Goal: Task Accomplishment & Management: Use online tool/utility

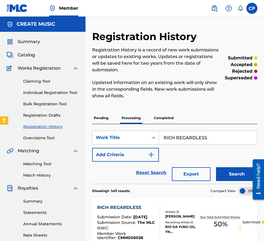
click at [41, 160] on div "Matching Tool Match History" at bounding box center [43, 166] width 72 height 24
click at [41, 165] on link "Matching Tool" at bounding box center [51, 164] width 56 height 6
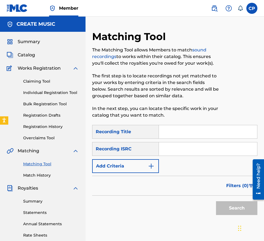
click at [191, 134] on input "Search Form" at bounding box center [208, 131] width 98 height 13
paste input "[PERSON_NAME] PROUD"
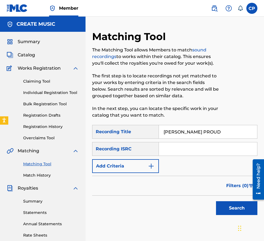
type input "[PERSON_NAME] PROUD"
click at [186, 147] on input "Search Form" at bounding box center [208, 148] width 98 height 13
paste input "QZTGW2405641"
type input "QZTGW2405641"
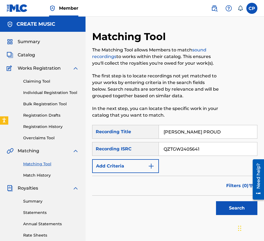
click at [127, 171] on button "Add Criteria" at bounding box center [125, 166] width 67 height 14
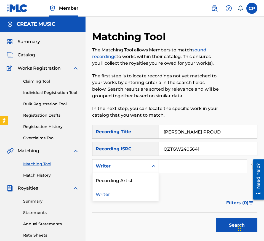
click at [143, 160] on div "Writer" at bounding box center [125, 166] width 67 height 14
click at [136, 178] on div "Recording Artist" at bounding box center [125, 180] width 66 height 14
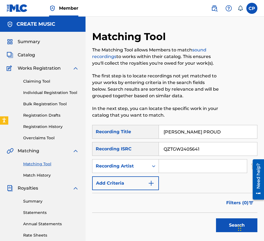
click at [195, 167] on input "Search Form" at bounding box center [203, 165] width 88 height 13
paste input "SME TAXFREE"
click at [195, 167] on input "SME TAXFREE" at bounding box center [203, 165] width 88 height 13
type input "SME TAXFREE"
click at [216, 218] on button "Search" at bounding box center [236, 225] width 41 height 14
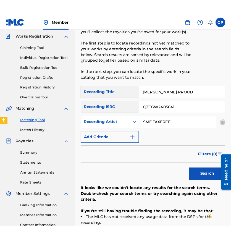
scroll to position [60, 0]
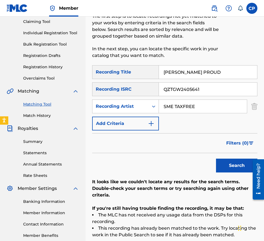
click at [216, 86] on input "QZTGW2405641" at bounding box center [208, 89] width 98 height 13
click at [216, 158] on button "Search" at bounding box center [236, 165] width 41 height 14
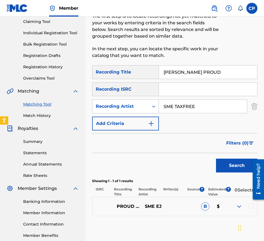
click at [201, 72] on input "[PERSON_NAME] PROUD" at bounding box center [208, 71] width 98 height 13
paste input "[PERSON_NAME]"
click at [191, 72] on input "[PERSON_NAME]" at bounding box center [208, 71] width 98 height 13
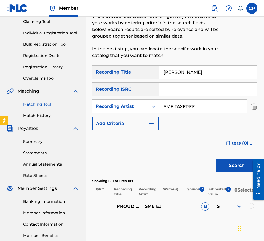
click at [191, 72] on input "[PERSON_NAME]" at bounding box center [208, 71] width 98 height 13
paste input "THREAT"
type input "THREAT"
click at [181, 90] on input "Search Form" at bounding box center [208, 89] width 98 height 13
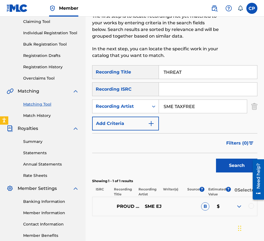
click at [181, 90] on input "Search Form" at bounding box center [208, 89] width 98 height 13
paste input "USQX92502972"
type input "USQX92502972"
click at [172, 109] on input "SME TAXFREE" at bounding box center [203, 106] width 88 height 13
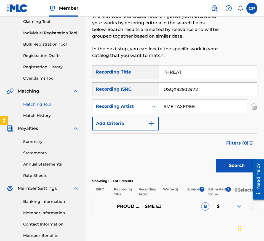
click at [172, 109] on input "SME TAXFREE" at bounding box center [203, 106] width 88 height 13
paste input "1WAY4XX"
type input "1WAY4XX"
click at [216, 158] on button "Search" at bounding box center [236, 165] width 41 height 14
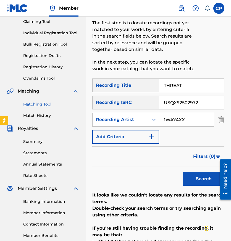
click at [192, 83] on input "THREAT" at bounding box center [191, 85] width 65 height 13
paste input "FLEE"
type input "FLEE"
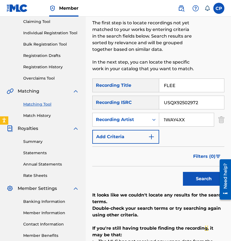
click at [188, 102] on input "USQX92502972" at bounding box center [191, 102] width 65 height 13
paste input "4"
type input "USQX92502974"
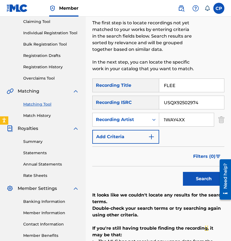
click at [197, 123] on input "1WAY4XX" at bounding box center [186, 119] width 55 height 13
click at [183, 172] on button "Search" at bounding box center [203, 179] width 41 height 14
click at [205, 101] on input "USQX92502974" at bounding box center [191, 102] width 65 height 13
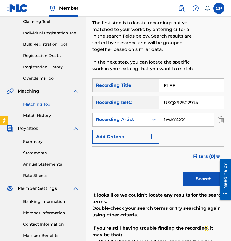
click at [205, 101] on input "USQX92502974" at bounding box center [191, 102] width 65 height 13
click at [183, 172] on button "Search" at bounding box center [203, 179] width 41 height 14
click at [193, 80] on input "FLEE" at bounding box center [191, 85] width 65 height 13
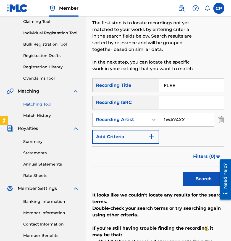
paste input "HIMZA"
type input "HIMZA"
click at [194, 99] on input "Search Form" at bounding box center [191, 102] width 65 height 13
paste input "QZTAW2568723"
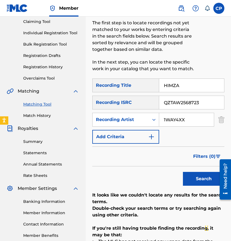
type input "QZTAW2568723"
click at [204, 120] on input "1WAY4XX" at bounding box center [186, 119] width 55 height 13
paste input "QUILLY"
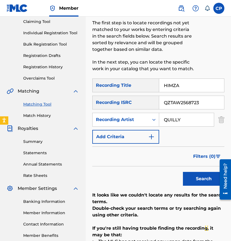
type input "QUILLY"
click at [183, 172] on button "Search" at bounding box center [203, 179] width 41 height 14
click at [205, 100] on input "QZTAW2568723" at bounding box center [191, 102] width 65 height 13
click at [183, 172] on button "Search" at bounding box center [203, 179] width 41 height 14
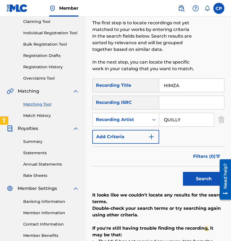
click at [200, 85] on input "HIMZA" at bounding box center [191, 85] width 65 height 13
paste input "SHE LIKE"
type input "SHE LIKE"
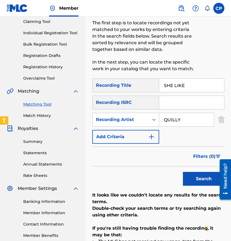
click at [187, 97] on input "Search Form" at bounding box center [191, 102] width 65 height 13
paste input "QZWFG2558410"
type input "QZWFG2558410"
click at [197, 121] on input "QUILLY" at bounding box center [186, 119] width 55 height 13
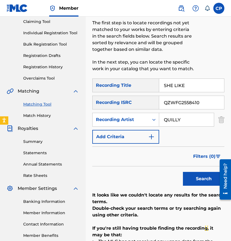
click at [197, 121] on input "QUILLY" at bounding box center [186, 119] width 55 height 13
paste input "BMT CORT"
type input "BMT CORT"
click at [183, 172] on button "Search" at bounding box center [203, 179] width 41 height 14
click at [200, 107] on input "QZWFG2558410" at bounding box center [191, 102] width 65 height 13
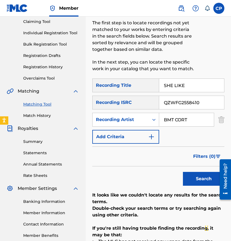
click at [200, 107] on input "QZWFG2558410" at bounding box center [191, 102] width 65 height 13
click at [183, 172] on button "Search" at bounding box center [203, 179] width 41 height 14
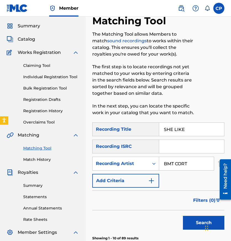
scroll to position [0, 0]
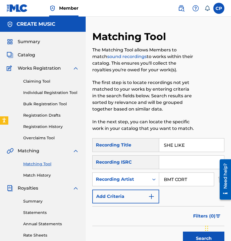
click at [29, 59] on div "Summary Catalog Works Registration Claiming Tool Individual Registration Tool B…" at bounding box center [43, 168] width 86 height 273
click at [29, 54] on span "Catalog" at bounding box center [26, 55] width 17 height 7
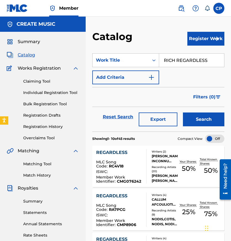
click at [175, 62] on input "RICH REGARDLESS" at bounding box center [191, 60] width 65 height 13
paste input "THREAT"
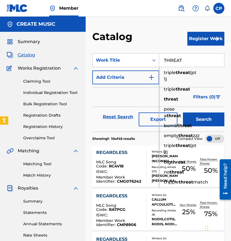
type input "THREAT"
click at [183, 112] on button "Search" at bounding box center [203, 119] width 41 height 14
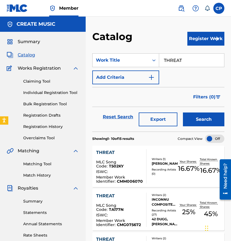
click at [163, 154] on div "THREAT MLC Song Code : T502KY ISWC : Member Work Identifier : CMM006070 Writers…" at bounding box center [158, 166] width 132 height 41
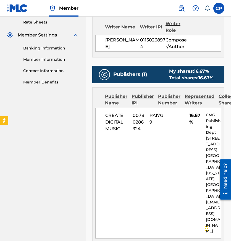
scroll to position [296, 0]
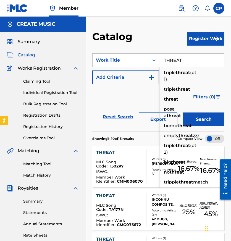
click at [186, 60] on input "THREAT" at bounding box center [191, 60] width 65 height 13
paste input "FLEE"
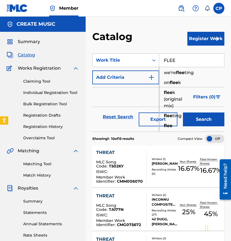
type input "FLEE"
click at [198, 117] on button "Search" at bounding box center [203, 119] width 41 height 14
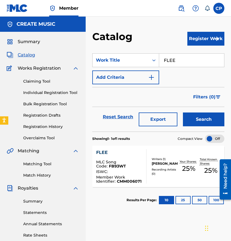
click at [165, 149] on div "FLEE MLC Song Code : FB93WT ISWC : Member Work Identifier : CMM006071 Writers (…" at bounding box center [158, 166] width 132 height 41
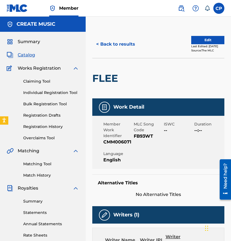
scroll to position [296, 0]
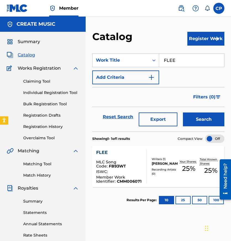
click at [197, 65] on input "FLEE" at bounding box center [191, 60] width 65 height 13
paste input "HIMZA"
type input "HIMZA"
click at [200, 120] on button "Search" at bounding box center [203, 119] width 41 height 14
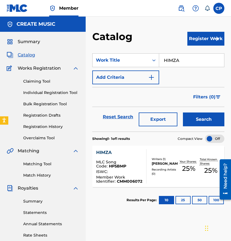
click at [146, 151] on div at bounding box center [144, 166] width 4 height 34
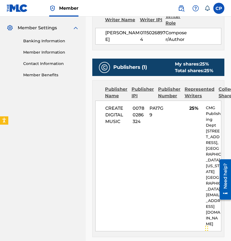
scroll to position [296, 0]
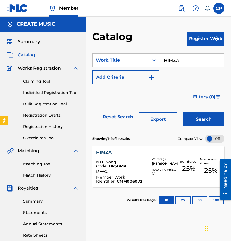
click at [179, 60] on input "HIMZA" at bounding box center [191, 60] width 65 height 13
paste input "SHE LIKE"
type input "SHE LIKE"
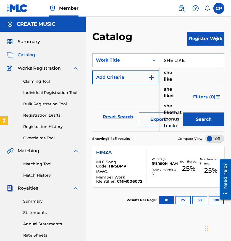
click at [193, 126] on div "Search" at bounding box center [202, 117] width 44 height 20
click at [192, 125] on button "Search" at bounding box center [203, 119] width 41 height 14
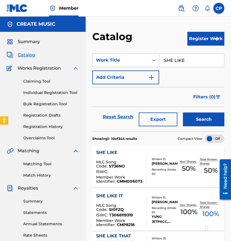
click at [151, 169] on div "Writers ( 1 ) [PERSON_NAME] Recording Artists ( 0 )" at bounding box center [161, 166] width 31 height 19
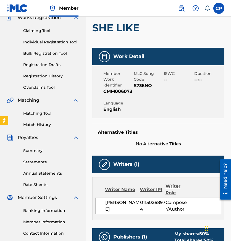
scroll to position [296, 0]
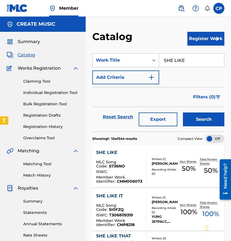
click at [184, 59] on input "SHE LIKE" at bounding box center [191, 60] width 65 height 13
paste input "NO HOOK"
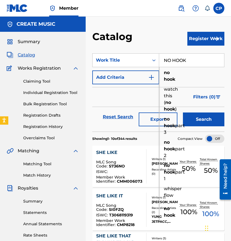
type input "NO HOOK"
click at [193, 122] on button "Search" at bounding box center [203, 119] width 41 height 14
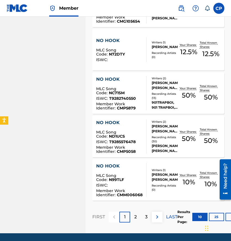
scroll to position [395, 0]
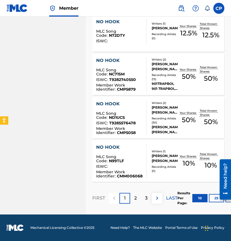
click at [146, 171] on div at bounding box center [144, 161] width 4 height 34
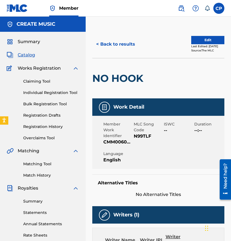
scroll to position [296, 0]
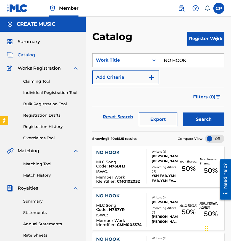
click at [194, 56] on input "NO HOOK" at bounding box center [191, 60] width 65 height 13
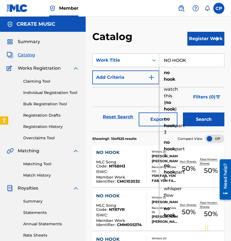
click at [194, 56] on input "NO HOOK" at bounding box center [191, 60] width 65 height 13
paste input "TOO DAMN LIT"
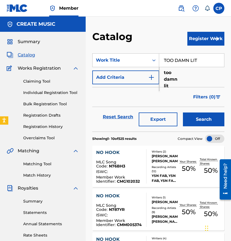
type input "TOO DAMN LIT"
click at [203, 123] on button "Search" at bounding box center [203, 119] width 41 height 14
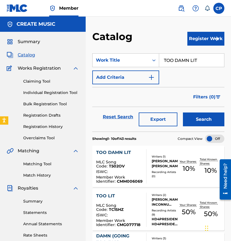
click at [138, 158] on div "TOO DAMN LIT MLC Song Code : T502OV ISWC : Member Work Identifier : CMM006069" at bounding box center [119, 166] width 46 height 34
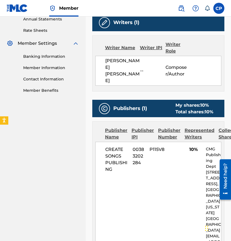
scroll to position [308, 0]
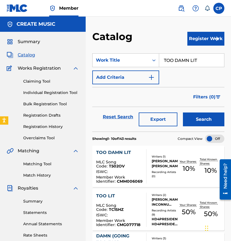
click at [33, 168] on div "Matching Tool Match History" at bounding box center [43, 166] width 72 height 24
click at [33, 167] on div "Matching Tool Match History" at bounding box center [43, 166] width 72 height 24
click at [33, 165] on link "Matching Tool" at bounding box center [51, 164] width 56 height 6
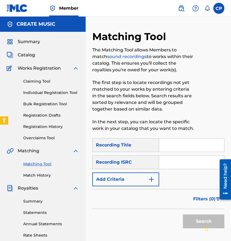
click at [176, 142] on input "Search Form" at bounding box center [191, 144] width 65 height 13
paste input "NO HOOK"
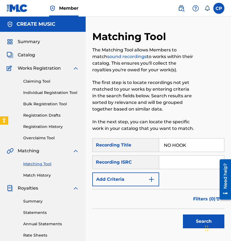
type input "NO HOOK"
click at [173, 160] on input "Search Form" at bounding box center [191, 161] width 65 height 13
paste input "US38Y2539088"
type input "US38Y2539088"
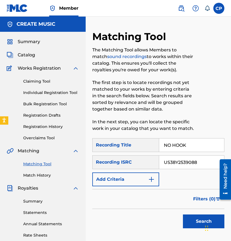
click at [143, 178] on button "Add Criteria" at bounding box center [125, 179] width 67 height 14
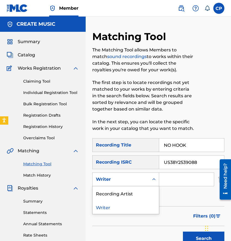
click at [143, 178] on div "Writer" at bounding box center [121, 179] width 50 height 7
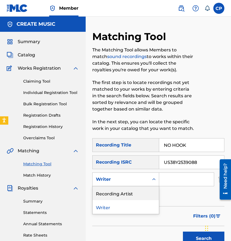
click at [143, 190] on div "Recording Artist" at bounding box center [125, 193] width 66 height 14
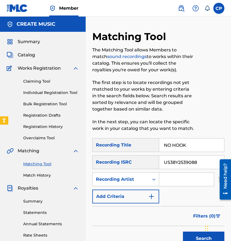
click at [182, 176] on input "Search Form" at bounding box center [186, 179] width 55 height 13
paste input "[PERSON_NAME]"
type input "[PERSON_NAME]"
click at [183, 231] on button "Search" at bounding box center [203, 238] width 41 height 14
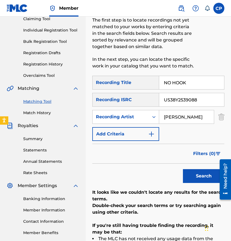
scroll to position [74, 0]
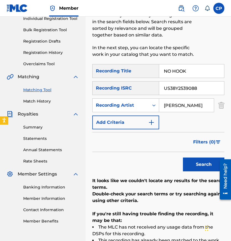
click at [204, 87] on input "US38Y2539088" at bounding box center [191, 87] width 65 height 13
click at [183, 157] on button "Search" at bounding box center [203, 164] width 41 height 14
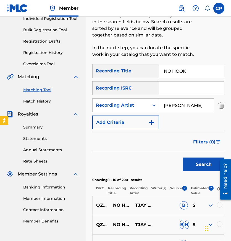
click at [192, 73] on input "NO HOOK" at bounding box center [191, 70] width 65 height 13
paste input "TOO DAMN LIT"
type input "TOO DAMN LIT"
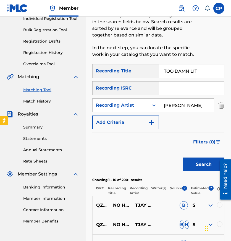
click at [170, 89] on input "Search Form" at bounding box center [191, 87] width 65 height 13
paste input "QZJ842503496"
type input "QZJ842503496"
click at [188, 105] on input "[PERSON_NAME]" at bounding box center [186, 105] width 55 height 13
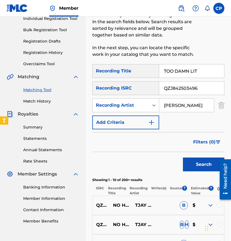
click at [188, 105] on input "[PERSON_NAME]" at bounding box center [186, 105] width 55 height 13
paste input "BAK"
type input "[PERSON_NAME]"
click at [183, 157] on button "Search" at bounding box center [203, 164] width 41 height 14
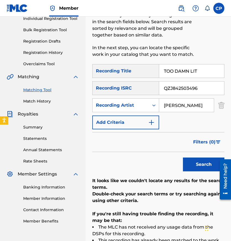
click at [203, 87] on input "QZJ842503496" at bounding box center [191, 87] width 65 height 13
click at [183, 157] on button "Search" at bounding box center [203, 164] width 41 height 14
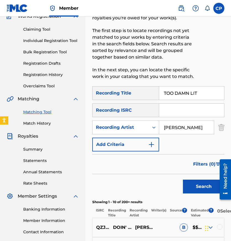
scroll to position [29, 0]
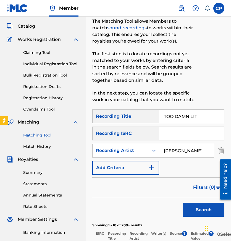
click at [197, 114] on input "TOO DAMN LIT" at bounding box center [191, 116] width 65 height 13
paste input "[PERSON_NAME]"
type input "[PERSON_NAME]"
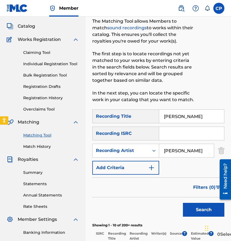
click at [176, 134] on input "Search Form" at bounding box center [191, 133] width 65 height 13
paste input "CH7812373187"
type input "CH7812373187"
click at [189, 147] on input "[PERSON_NAME]" at bounding box center [186, 150] width 55 height 13
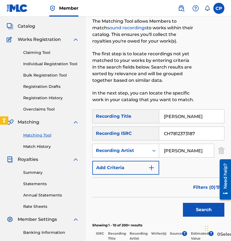
click at [189, 147] on input "[PERSON_NAME]" at bounding box center [186, 150] width 55 height 13
paste input "IIGFLASH, BABY KIA"
click at [189, 147] on input "BIIGFLASH, BABY KIA [PERSON_NAME]" at bounding box center [186, 150] width 55 height 13
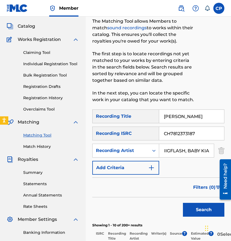
paste input "Search Form"
type input "BIIGFLASH, BABY KIA"
click at [183, 203] on button "Search" at bounding box center [203, 210] width 41 height 14
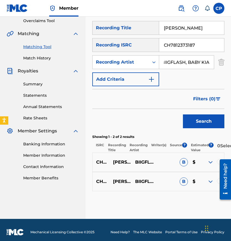
scroll to position [0, 0]
click at [218, 184] on div at bounding box center [222, 179] width 15 height 44
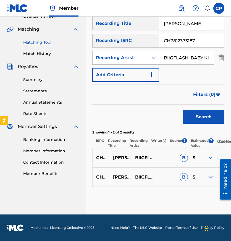
click at [220, 157] on div at bounding box center [220, 157] width 6 height 6
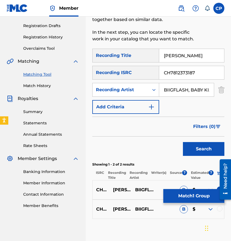
scroll to position [90, 0]
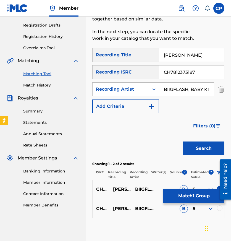
click at [219, 211] on div at bounding box center [220, 208] width 6 height 6
click at [210, 71] on input "CH7812373187" at bounding box center [191, 71] width 65 height 13
click at [183, 141] on button "Search" at bounding box center [203, 148] width 41 height 14
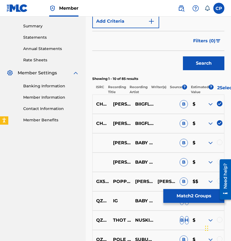
scroll to position [181, 0]
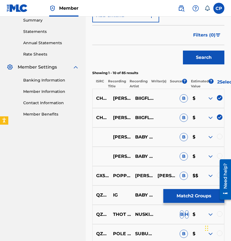
click at [219, 159] on div at bounding box center [222, 179] width 15 height 44
click at [219, 138] on div at bounding box center [220, 137] width 6 height 6
click at [219, 157] on div at bounding box center [222, 179] width 15 height 44
click at [220, 157] on iframe at bounding box center [222, 179] width 15 height 44
click at [220, 157] on div at bounding box center [220, 156] width 6 height 6
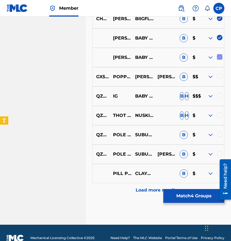
scroll to position [287, 0]
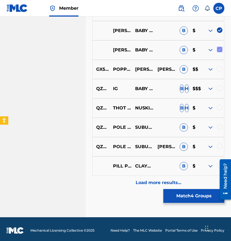
click at [180, 199] on button "Match 4 Groups" at bounding box center [193, 196] width 61 height 14
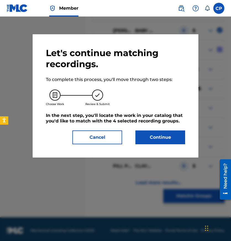
click at [176, 133] on button "Continue" at bounding box center [160, 137] width 50 height 14
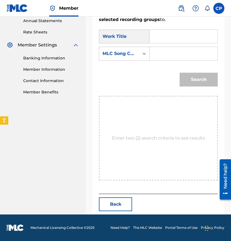
scroll to position [203, 0]
click at [161, 37] on input "Search Form" at bounding box center [183, 36] width 59 height 13
paste input "[PERSON_NAME]"
type input "[PERSON_NAME]"
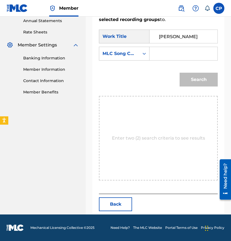
click at [208, 53] on input "Search Form" at bounding box center [183, 53] width 59 height 13
paste input "IZ5OPI"
type input "IZ5OPI"
click at [196, 79] on button "Search" at bounding box center [198, 80] width 38 height 14
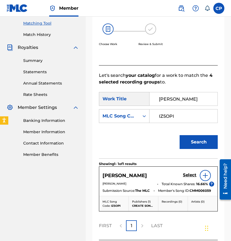
scroll to position [187, 0]
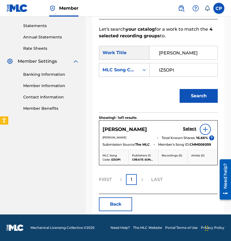
click at [192, 127] on h5 "Select" at bounding box center [190, 128] width 14 height 5
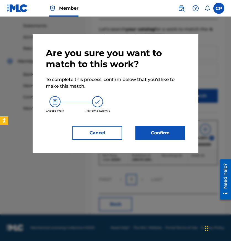
click at [173, 133] on button "Confirm" at bounding box center [160, 133] width 50 height 14
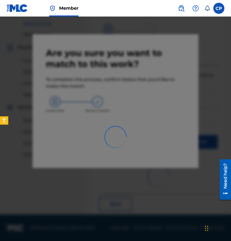
scroll to position [90, 0]
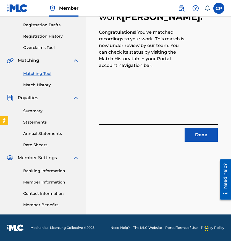
click at [200, 130] on button "Done" at bounding box center [200, 135] width 33 height 14
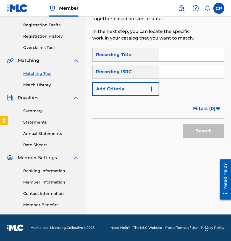
paste input "SEEING RED (FEAT. SCREWLY G)"
click at [193, 61] on input "Search Form" at bounding box center [191, 54] width 65 height 13
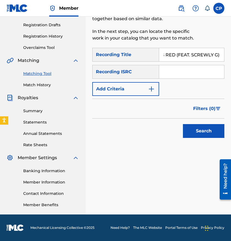
type input "SEEING RED (FEAT. SCREWLY G)"
click at [173, 74] on input "Search Form" at bounding box center [191, 71] width 65 height 13
paste input "USLD91779817"
click at [173, 74] on input "Search Form" at bounding box center [191, 71] width 65 height 13
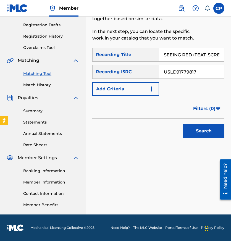
type input "USLD91779817"
click at [128, 94] on button "Add Criteria" at bounding box center [125, 89] width 67 height 14
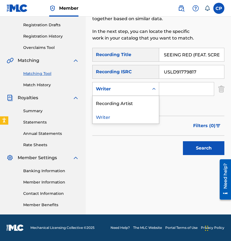
click at [133, 93] on div "Writer" at bounding box center [120, 89] width 56 height 10
click at [131, 103] on div "Recording Artist" at bounding box center [125, 103] width 66 height 14
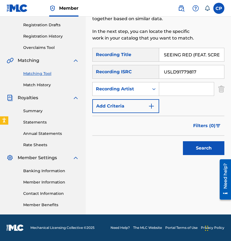
click at [176, 94] on input "Search Form" at bounding box center [186, 88] width 55 height 13
paste input "BLOODHOUND J BOOGIE, SCREWLY G"
type input "BLOODHOUND J BOOGIE, SCREWLY G"
click at [183, 141] on button "Search" at bounding box center [203, 148] width 41 height 14
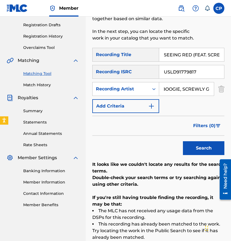
click at [211, 67] on input "USLD91779817" at bounding box center [191, 71] width 65 height 13
click at [183, 141] on button "Search" at bounding box center [203, 148] width 41 height 14
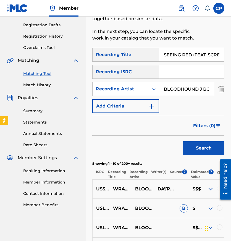
click at [185, 57] on input "SEEING RED (FEAT. SCREWLY G)" at bounding box center [191, 54] width 65 height 13
paste input "POOF"
type input "POOF"
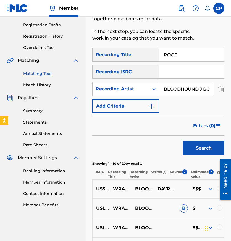
click at [185, 71] on input "Search Form" at bounding box center [191, 71] width 65 height 13
paste input "USLD91772429"
type input "USLD91772429"
click at [182, 88] on input "BLOODHOUND J BOOGIE, SCREWLY G" at bounding box center [186, 88] width 55 height 13
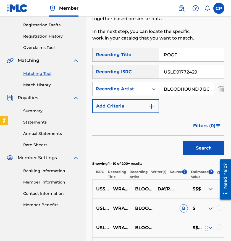
click at [182, 88] on input "BLOODHOUND J BOOGIE, SCREWLY G" at bounding box center [186, 88] width 55 height 13
paste input "Search Form"
type input "BLOODHOUND J BOOGIE"
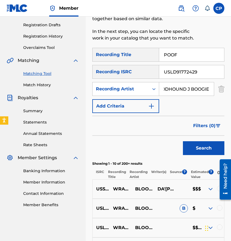
click at [183, 141] on button "Search" at bounding box center [203, 148] width 41 height 14
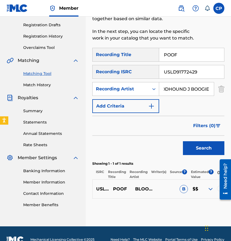
click at [218, 192] on div at bounding box center [222, 179] width 15 height 44
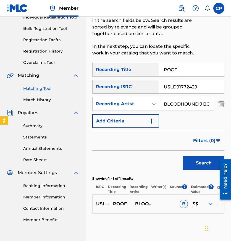
scroll to position [75, 0]
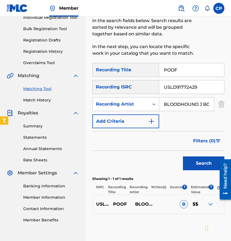
click at [220, 206] on div at bounding box center [220, 204] width 6 height 6
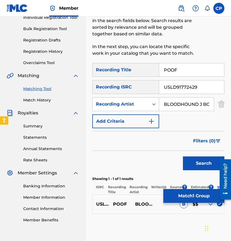
click at [194, 83] on input "USLD91772429" at bounding box center [191, 86] width 65 height 13
type input "\"
click at [183, 156] on button "Search" at bounding box center [203, 163] width 41 height 14
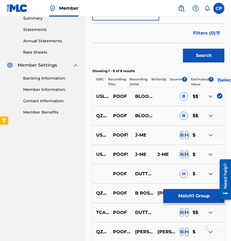
scroll to position [241, 0]
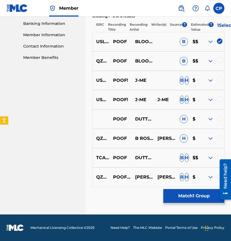
click at [187, 193] on button "Match 1 Group" at bounding box center [193, 196] width 61 height 14
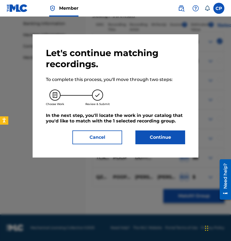
click at [170, 139] on button "Continue" at bounding box center [160, 137] width 50 height 14
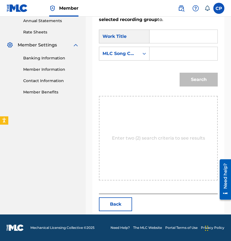
click at [200, 42] on input "Search Form" at bounding box center [183, 36] width 59 height 13
paste input "POOF"
type input "POOF"
click at [196, 53] on input "Search Form" at bounding box center [183, 53] width 59 height 13
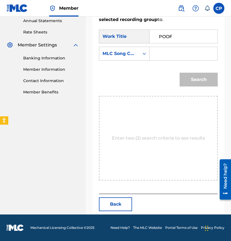
click at [196, 53] on input "Search Form" at bounding box center [183, 53] width 59 height 13
paste input "PO4UQZ"
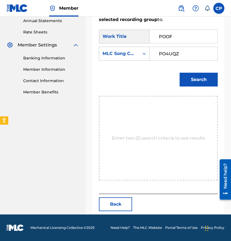
type input "PO4UQZ"
click at [191, 87] on div "Search" at bounding box center [197, 78] width 41 height 22
click at [191, 81] on button "Search" at bounding box center [198, 80] width 38 height 14
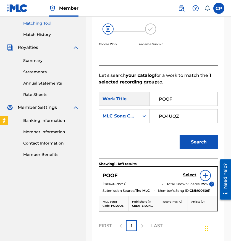
scroll to position [187, 0]
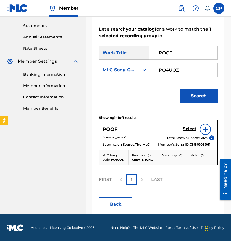
click at [192, 131] on link "Select" at bounding box center [190, 129] width 14 height 6
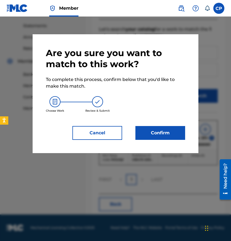
click at [175, 131] on button "Confirm" at bounding box center [160, 133] width 50 height 14
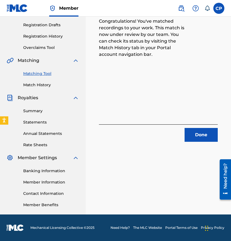
scroll to position [90, 0]
click at [202, 131] on button "Done" at bounding box center [200, 135] width 33 height 14
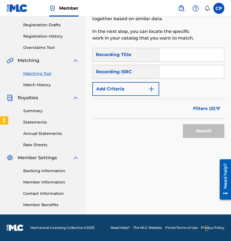
paste input "BASICALLY SUICIDE"
click at [197, 57] on input "Search Form" at bounding box center [191, 54] width 65 height 13
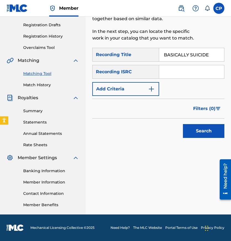
type input "BASICALLY SUICIDE"
click at [188, 73] on input "Search Form" at bounding box center [191, 71] width 65 height 13
paste input "QZQAY2554450"
type input "QZQAY2554450"
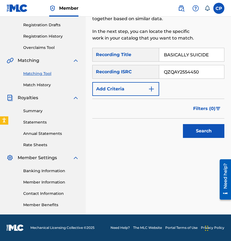
click at [147, 89] on button "Add Criteria" at bounding box center [125, 89] width 67 height 14
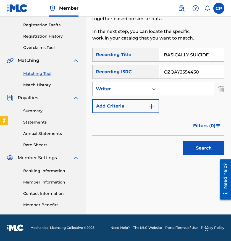
click at [141, 89] on div "Writer" at bounding box center [121, 89] width 50 height 7
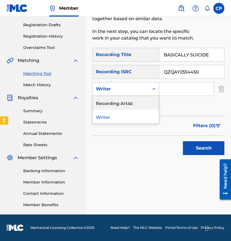
click at [141, 106] on div "Recording Artist" at bounding box center [125, 103] width 66 height 14
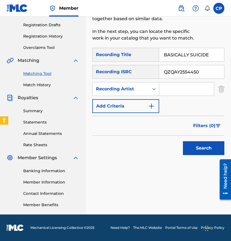
drag, startPoint x: 149, startPoint y: 98, endPoint x: 186, endPoint y: 83, distance: 40.7
click at [186, 83] on input "Search Form" at bounding box center [186, 88] width 55 height 13
paste input "RUNDOWN SPAZ"
type input "RUNDOWN SPAZ"
click at [166, 151] on div "Search" at bounding box center [158, 147] width 132 height 22
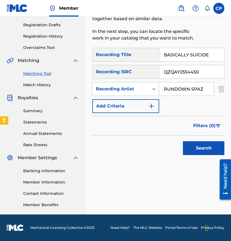
click at [203, 151] on button "Search" at bounding box center [203, 148] width 41 height 14
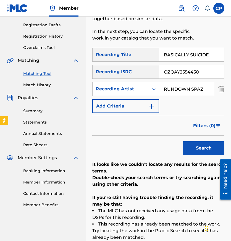
click at [197, 74] on input "QZQAY2554450" at bounding box center [191, 71] width 65 height 13
click at [183, 141] on button "Search" at bounding box center [203, 148] width 41 height 14
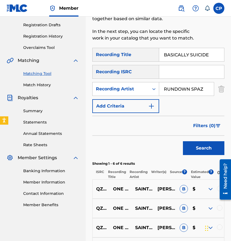
click at [212, 52] on input "BASICALLY SUICIDE" at bounding box center [191, 54] width 65 height 13
paste input "[PERSON_NAME]"
type input "[PERSON_NAME]"
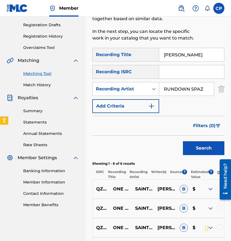
click at [184, 67] on input "Search Form" at bounding box center [191, 71] width 65 height 13
paste input "USLD91779818"
type input "USLD91779818"
click at [195, 92] on input "RUNDOWN SPAZ" at bounding box center [186, 88] width 55 height 13
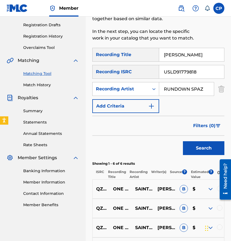
click at [195, 92] on input "RUNDOWN SPAZ" at bounding box center [186, 88] width 55 height 13
paste input "BLOODHOUND J BOOGIE"
type input "BLOODHOUND J BOOGIE"
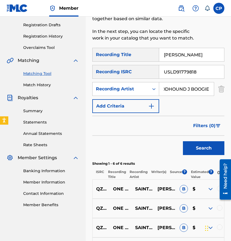
click at [193, 147] on button "Search" at bounding box center [203, 148] width 41 height 14
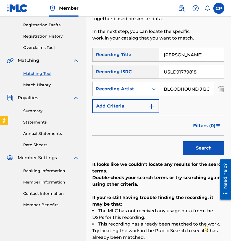
click at [202, 78] on input "USLD91779818" at bounding box center [191, 71] width 65 height 13
click at [198, 141] on div "Search" at bounding box center [202, 147] width 44 height 22
click at [198, 148] on button "Search" at bounding box center [203, 148] width 41 height 14
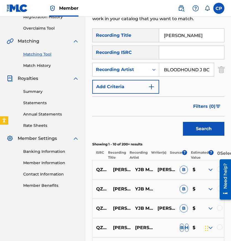
scroll to position [117, 0]
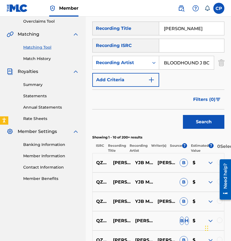
click at [204, 29] on input "[PERSON_NAME]" at bounding box center [191, 28] width 65 height 13
paste input "GEEKS"
type input "GEEKS"
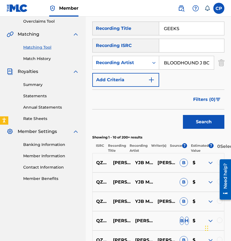
click at [183, 49] on input "Search Form" at bounding box center [191, 45] width 65 height 13
paste input "USLD91772243"
type input "USLD91772243"
click at [208, 65] on input "BLOODHOUND J BOOGIE" at bounding box center [186, 62] width 55 height 13
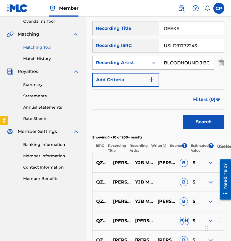
click at [208, 65] on input "BLOODHOUND J BOOGIE" at bounding box center [186, 62] width 55 height 13
click at [183, 115] on button "Search" at bounding box center [203, 122] width 41 height 14
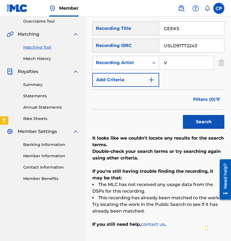
click at [208, 65] on input "V" at bounding box center [186, 62] width 55 height 13
paste input "ICEWEAR VEZZO"
type input "ICEWEAR VEZZO"
click at [183, 115] on button "Search" at bounding box center [203, 122] width 41 height 14
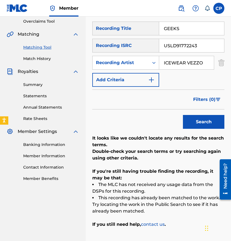
click at [203, 46] on input "USLD91772243" at bounding box center [191, 45] width 65 height 13
click at [183, 115] on button "Search" at bounding box center [203, 122] width 41 height 14
click at [205, 24] on input "GEEKS" at bounding box center [191, 28] width 65 height 13
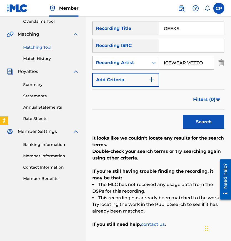
click at [205, 24] on input "GEEKS" at bounding box center [191, 28] width 65 height 13
paste input "RAPPIN EASY"
type input "RAPPIN EASY"
click at [185, 43] on input "Search Form" at bounding box center [191, 45] width 65 height 13
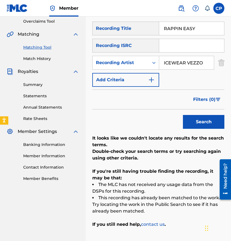
paste input "USLD91779821"
type input "USLD91779821"
click at [179, 61] on input "ICEWEAR VEZZO" at bounding box center [186, 62] width 55 height 13
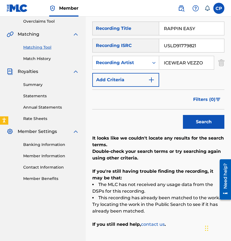
paste input "BLOODHOUND J BOOGIE"
type input "BLOODHOUND J BOOGIE"
click at [183, 115] on button "Search" at bounding box center [203, 122] width 41 height 14
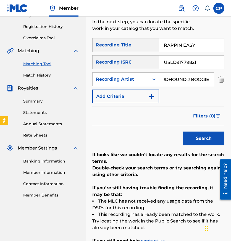
scroll to position [117, 0]
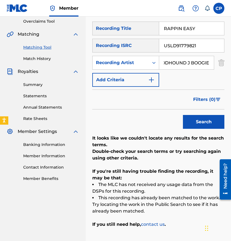
click at [199, 44] on input "USLD91779821" at bounding box center [191, 45] width 65 height 13
click at [183, 115] on button "Search" at bounding box center [203, 122] width 41 height 14
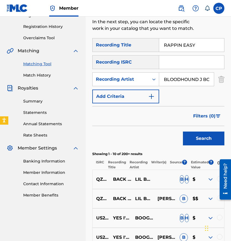
scroll to position [117, 0]
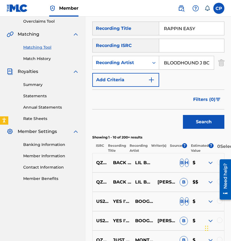
click at [193, 32] on input "RAPPIN EASY" at bounding box center [191, 28] width 65 height 13
paste input "LIKE [PERSON_NAME] & [PERSON_NAME] (FEAT. HOOD TALI)"
click at [193, 32] on input "RAPPIN EASY" at bounding box center [191, 28] width 65 height 13
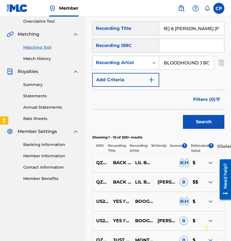
type input "LIKE [PERSON_NAME] & [PERSON_NAME] (FEAT. HOOD TALI)"
click at [180, 48] on input "Search Form" at bounding box center [191, 45] width 65 height 13
paste input "USLD91779822"
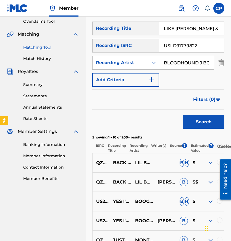
type input "USLD91779822"
click at [169, 60] on input "BLOODHOUND J BOOGIE" at bounding box center [186, 62] width 55 height 13
paste input ", HOOD TALI"
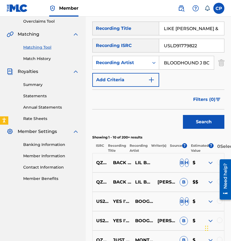
scroll to position [0, 41]
type input "BLOODHOUND J BOOGIE, HOOD TALI"
click at [183, 115] on button "Search" at bounding box center [203, 122] width 41 height 14
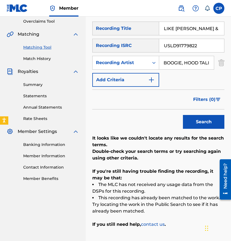
click at [194, 43] on input "USLD91779822" at bounding box center [191, 45] width 65 height 13
click at [183, 115] on button "Search" at bounding box center [203, 122] width 41 height 14
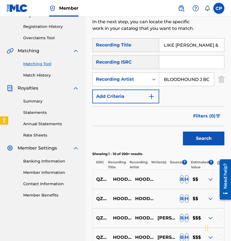
scroll to position [117, 0]
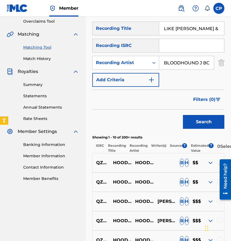
click at [201, 29] on input "LIKE [PERSON_NAME] & [PERSON_NAME] (FEAT. HOOD TALI)" at bounding box center [191, 28] width 65 height 13
paste input "IN THAT FIELD (FEAT. TOOTIE RAWW"
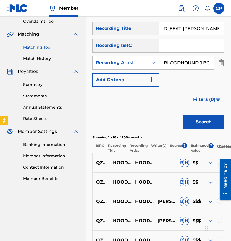
type input "IN THAT FIELD (FEAT. [PERSON_NAME])"
click at [185, 46] on input "Search Form" at bounding box center [191, 45] width 65 height 13
paste input "QZJ842003984"
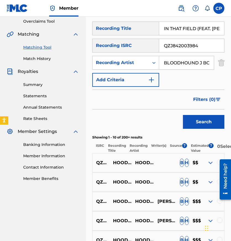
type input "QZJ842003984"
click at [169, 56] on input "BLOODHOUND J BOOGIE, HOOD TALI" at bounding box center [186, 62] width 55 height 13
click at [170, 62] on input "BLOODHOUND J BOOGIE, HOOD TALI" at bounding box center [186, 62] width 55 height 13
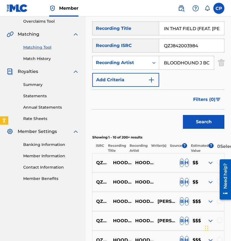
click at [170, 62] on input "BLOODHOUND J BOOGIE, HOOD TALI" at bounding box center [186, 62] width 55 height 13
paste input "YNS [PERSON_NAME]"
type input "YNS [PERSON_NAME]"
click at [183, 115] on button "Search" at bounding box center [203, 122] width 41 height 14
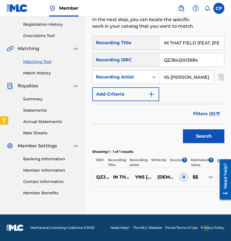
scroll to position [0, 0]
click at [219, 175] on div at bounding box center [222, 179] width 15 height 44
click at [217, 178] on div at bounding box center [222, 179] width 15 height 44
click at [218, 176] on div at bounding box center [222, 179] width 15 height 44
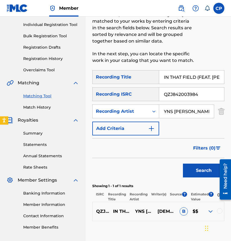
scroll to position [67, 0]
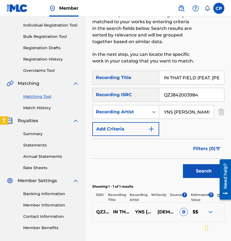
click at [220, 214] on iframe "Chat Widget" at bounding box center [217, 227] width 28 height 27
click at [220, 213] on div at bounding box center [220, 211] width 6 height 6
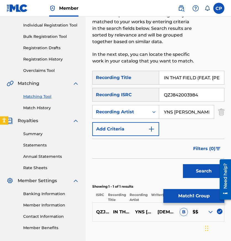
click at [204, 100] on input "QZJ842003984" at bounding box center [191, 94] width 65 height 13
click at [183, 164] on button "Search" at bounding box center [203, 171] width 41 height 14
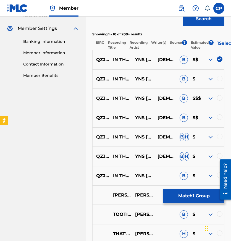
scroll to position [230, 0]
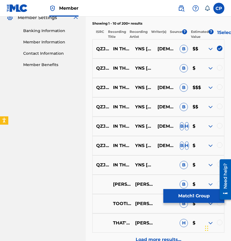
click at [218, 166] on div at bounding box center [222, 179] width 15 height 44
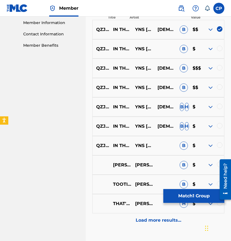
scroll to position [252, 0]
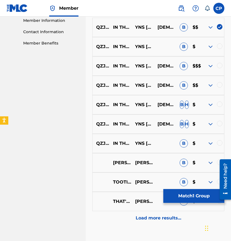
click at [219, 144] on div at bounding box center [220, 143] width 6 height 6
click at [220, 126] on div at bounding box center [220, 124] width 6 height 6
click at [220, 107] on div at bounding box center [220, 104] width 6 height 6
click at [220, 88] on div at bounding box center [220, 85] width 6 height 6
click at [220, 68] on div at bounding box center [220, 66] width 6 height 6
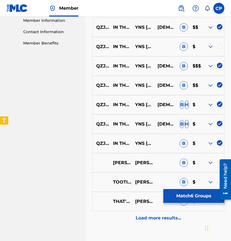
click at [220, 49] on div at bounding box center [220, 46] width 6 height 6
click at [184, 191] on button "Match 7 Groups" at bounding box center [193, 196] width 61 height 14
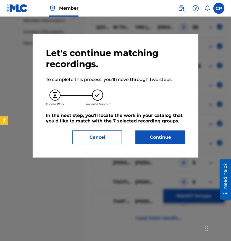
click at [153, 141] on button "Continue" at bounding box center [160, 137] width 50 height 14
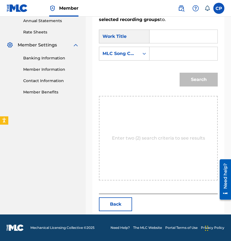
click at [174, 43] on input "Search Form" at bounding box center [183, 36] width 59 height 13
paste input "IN THAT FIELD (FEAT. [PERSON_NAME])"
type input "IN THAT FIELD (FEAT. [PERSON_NAME])"
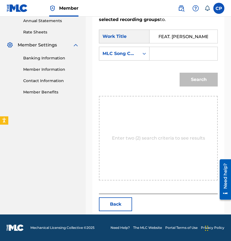
scroll to position [0, 0]
click at [194, 51] on input "Search Form" at bounding box center [183, 53] width 59 height 13
click at [194, 51] on input "V" at bounding box center [183, 53] width 59 height 13
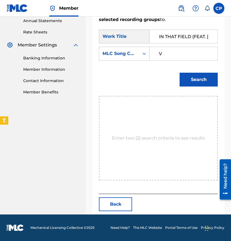
click at [165, 54] on input "V" at bounding box center [183, 53] width 59 height 13
paste input "IZ5OPR"
type input "IZ5OPR"
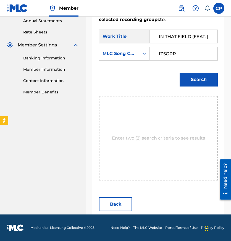
click at [160, 80] on div "Search" at bounding box center [158, 81] width 119 height 29
click at [193, 80] on button "Search" at bounding box center [198, 80] width 38 height 14
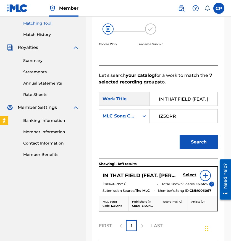
scroll to position [187, 0]
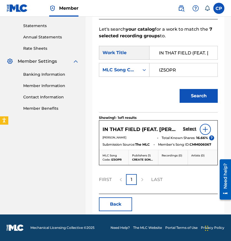
click at [193, 128] on h5 "Select" at bounding box center [190, 128] width 14 height 5
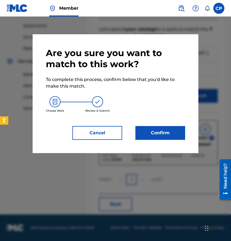
click at [157, 136] on button "Confirm" at bounding box center [160, 133] width 50 height 14
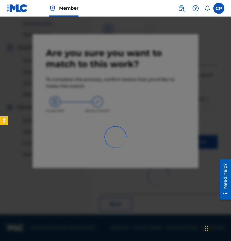
scroll to position [90, 0]
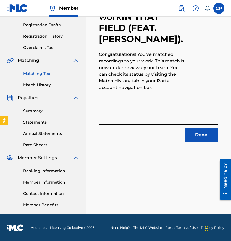
click at [199, 136] on button "Done" at bounding box center [200, 135] width 33 height 14
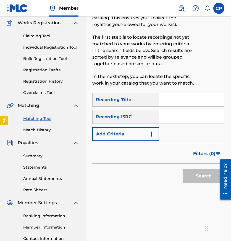
scroll to position [0, 0]
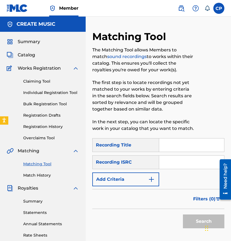
click at [31, 55] on span "Catalog" at bounding box center [26, 55] width 17 height 7
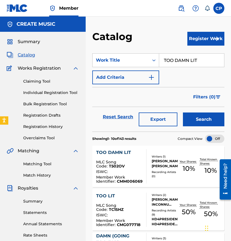
click at [182, 64] on input "TOO DAMN LIT" at bounding box center [191, 60] width 65 height 13
paste input "SEEING RED (FEAT. SCREWLY G)"
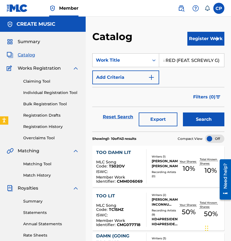
type input "SEEING RED (FEAT. SCREWLY G)"
click at [188, 106] on div "Filters ( 0 )" at bounding box center [158, 97] width 132 height 20
click at [188, 115] on button "Search" at bounding box center [203, 119] width 41 height 14
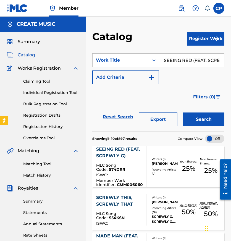
click at [152, 156] on div "SEEING RED (FEAT. SCREWLY G) MLC Song Code : S74DRR ISWC : Member Work Identifi…" at bounding box center [158, 166] width 132 height 41
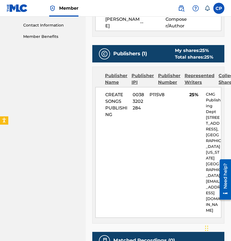
scroll to position [321, 0]
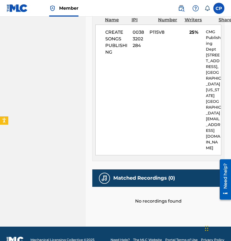
click at [153, 144] on div "Publisher Name Publisher IPI Publisher Number Represented Writers Collection Sh…" at bounding box center [157, 82] width 131 height 156
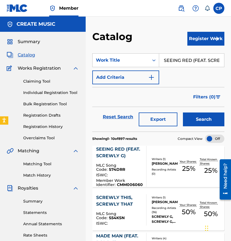
click at [207, 63] on input "SEEING RED (FEAT. SCREWLY G)" at bounding box center [191, 60] width 65 height 13
paste input "BASICALLY SUICIDE"
type input "BASICALLY SUICIDE"
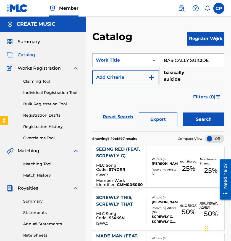
click at [198, 117] on button "Search" at bounding box center [203, 119] width 41 height 14
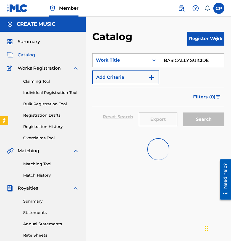
scroll to position [2, 0]
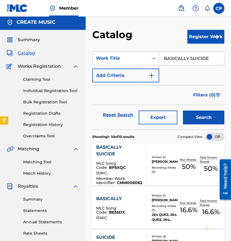
click at [162, 164] on div "[PERSON_NAME]" at bounding box center [165, 161] width 26 height 5
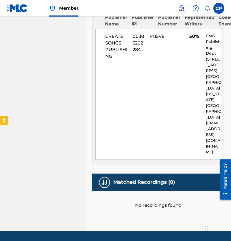
scroll to position [308, 0]
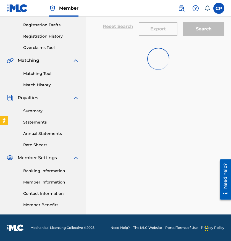
scroll to position [2, 0]
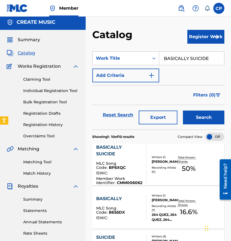
click at [185, 61] on input "BASICALLY SUICIDE" at bounding box center [191, 58] width 65 height 13
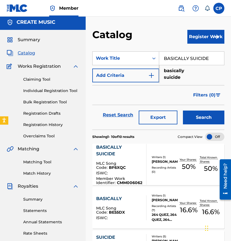
click at [185, 61] on input "BASICALLY SUICIDE" at bounding box center [191, 58] width 65 height 13
paste input "[PERSON_NAME]"
type input "[PERSON_NAME]"
click at [194, 117] on button "Search" at bounding box center [203, 117] width 41 height 14
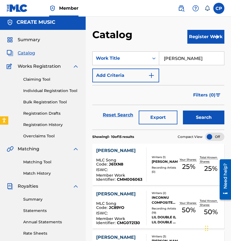
click at [160, 148] on div "[PERSON_NAME] MLC Song Code : J61XN8 ISWC : Member Work Identifier : CMM006063 …" at bounding box center [158, 164] width 132 height 41
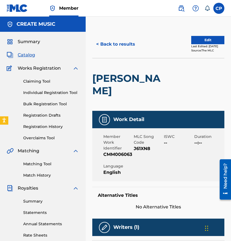
scroll to position [296, 0]
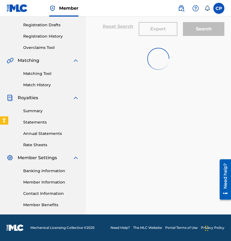
scroll to position [2, 0]
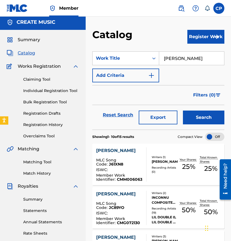
click at [194, 58] on input "[PERSON_NAME]" at bounding box center [191, 58] width 65 height 13
paste input "GEEKS"
type input "GEEKS"
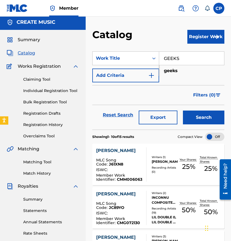
click at [197, 115] on button "Search" at bounding box center [203, 117] width 41 height 14
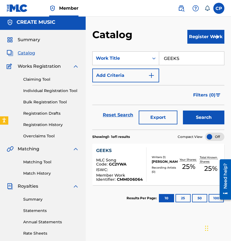
click at [157, 159] on div "[PERSON_NAME]" at bounding box center [165, 161] width 26 height 5
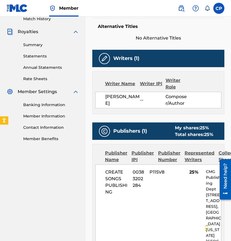
scroll to position [296, 0]
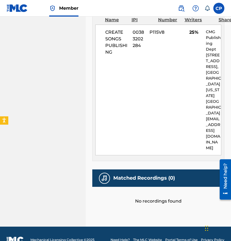
scroll to position [2, 0]
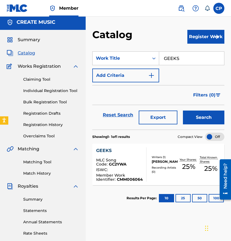
click at [183, 57] on input "GEEKS" at bounding box center [191, 58] width 65 height 13
paste input "RAPPIN EASY"
type input "RAPPIN EASY"
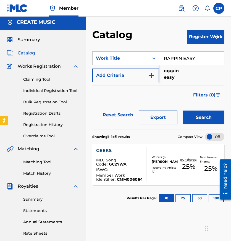
click at [189, 109] on div "Search" at bounding box center [202, 115] width 44 height 20
click at [189, 110] on button "Search" at bounding box center [203, 117] width 41 height 14
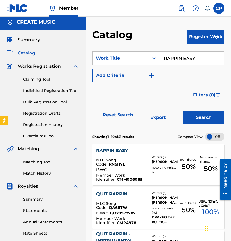
click at [173, 163] on div "[PERSON_NAME]" at bounding box center [165, 161] width 26 height 5
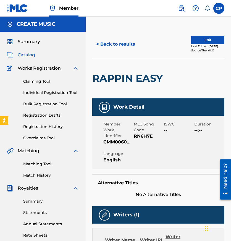
scroll to position [296, 0]
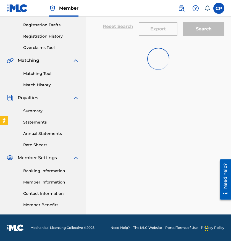
scroll to position [2, 0]
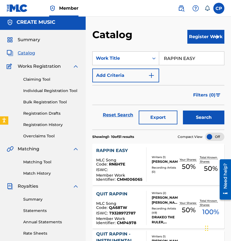
click at [181, 56] on input "RAPPIN EASY" at bounding box center [191, 58] width 65 height 13
paste input "LIKE [PERSON_NAME] & [PERSON_NAME] (FEAT. HOOD TALI)"
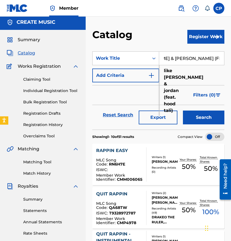
type input "LIKE [PERSON_NAME] & [PERSON_NAME] (FEAT. HOOD TALI)"
click at [194, 117] on button "Search" at bounding box center [203, 117] width 41 height 14
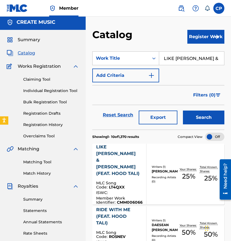
click at [135, 160] on div "LIKE [PERSON_NAME] & [PERSON_NAME] (FEAT. HOOD TALI)" at bounding box center [119, 160] width 46 height 33
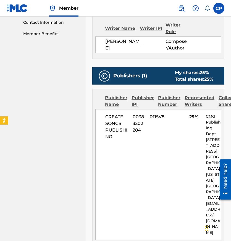
scroll to position [333, 0]
